Goal: Obtain resource: Obtain resource

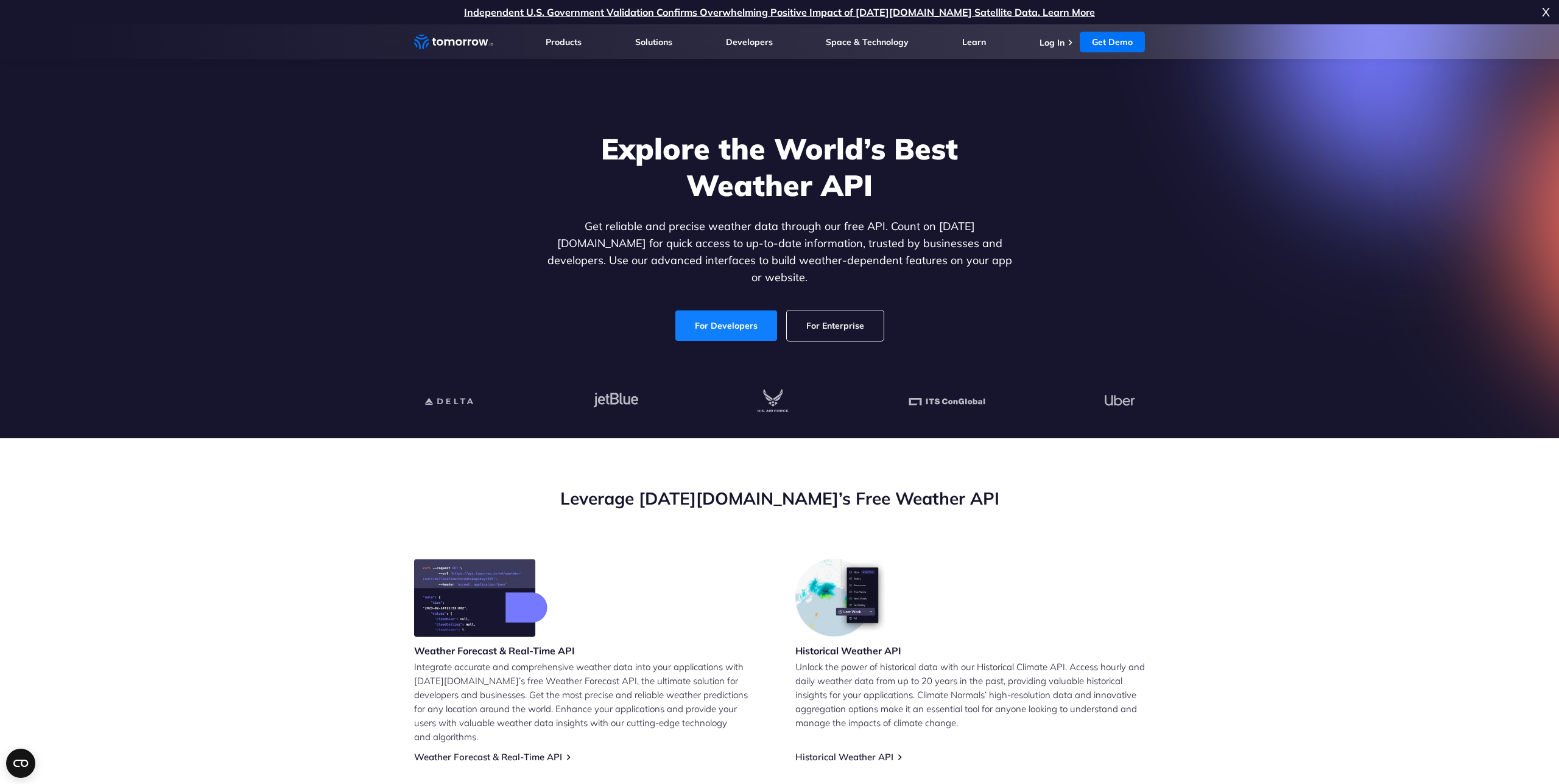
click at [720, 310] on link "For Developers" at bounding box center [726, 326] width 101 height 31
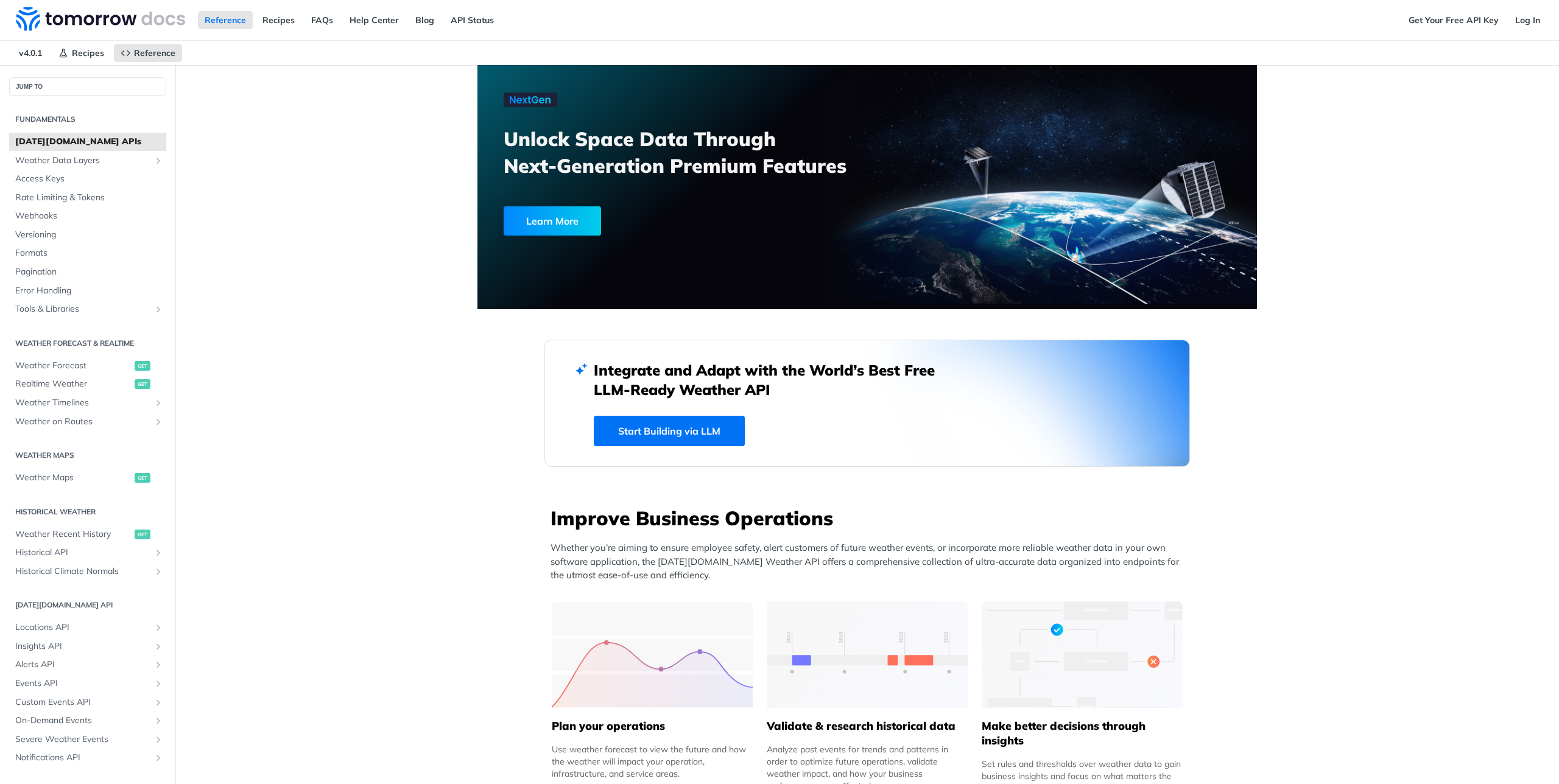
scroll to position [86, 0]
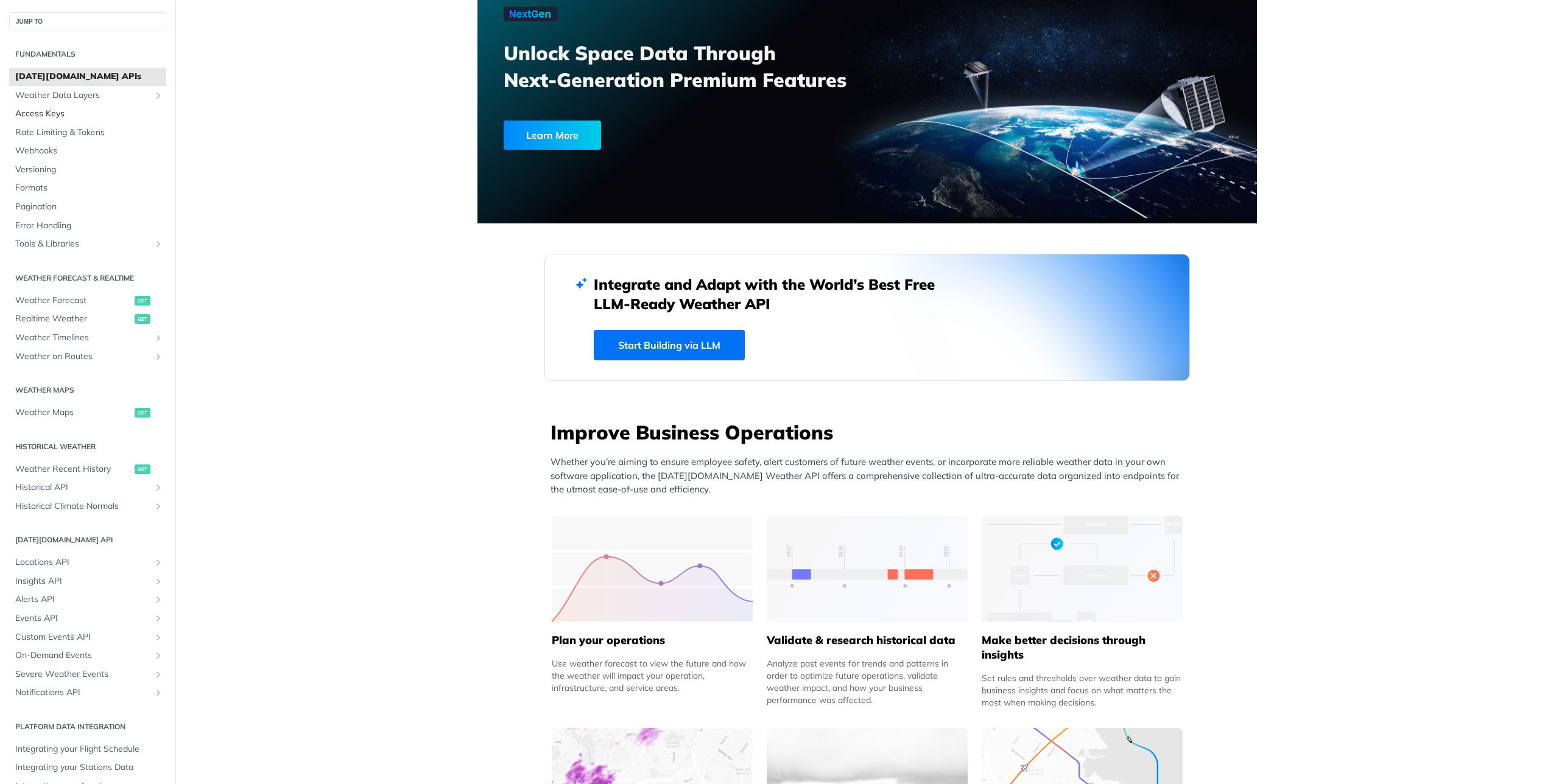
click at [50, 114] on span "Access Keys" at bounding box center [89, 113] width 148 height 12
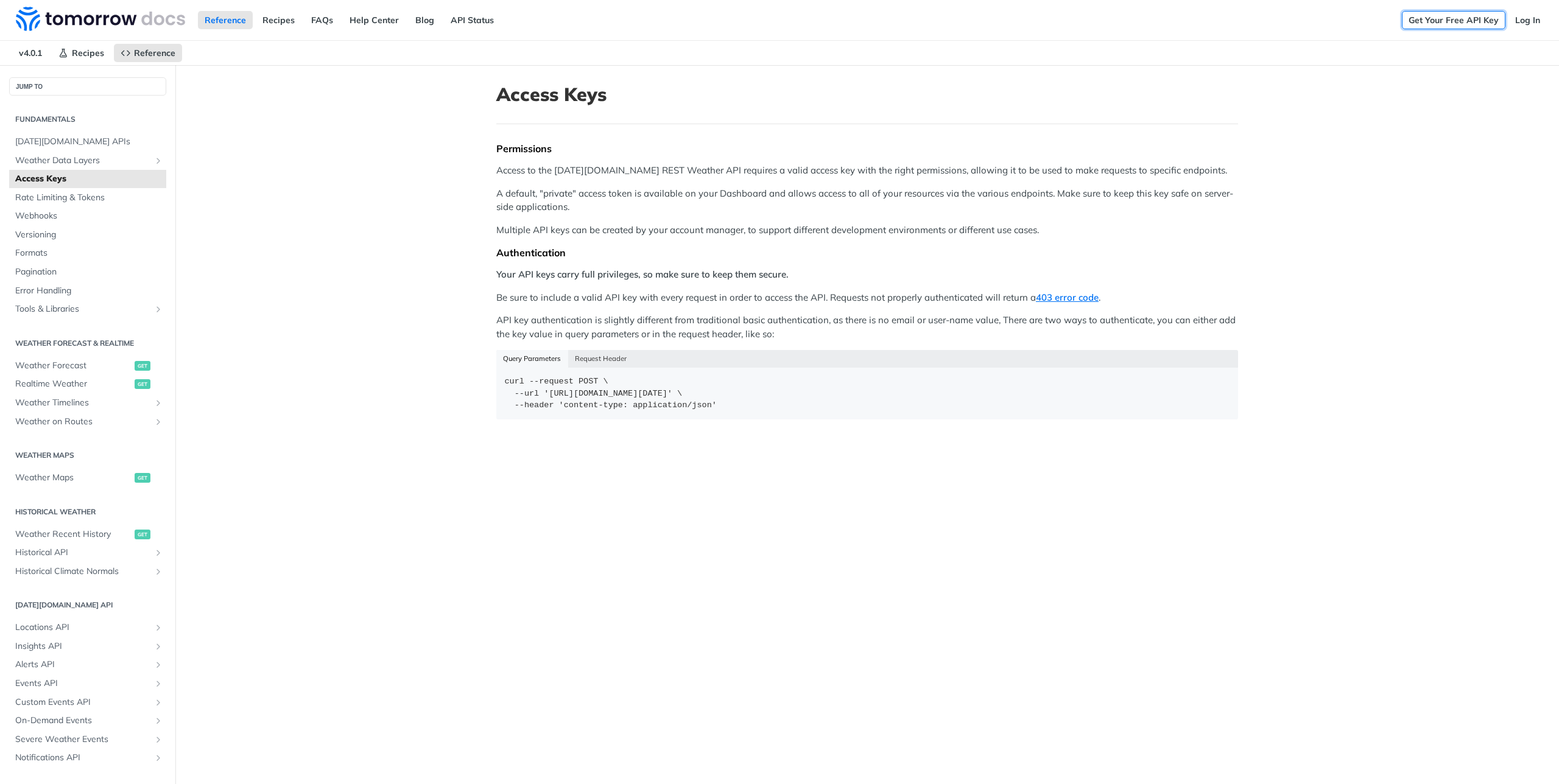
click at [1482, 19] on link "Get Your Free API Key" at bounding box center [1453, 20] width 104 height 18
